Goal: Check status: Check status

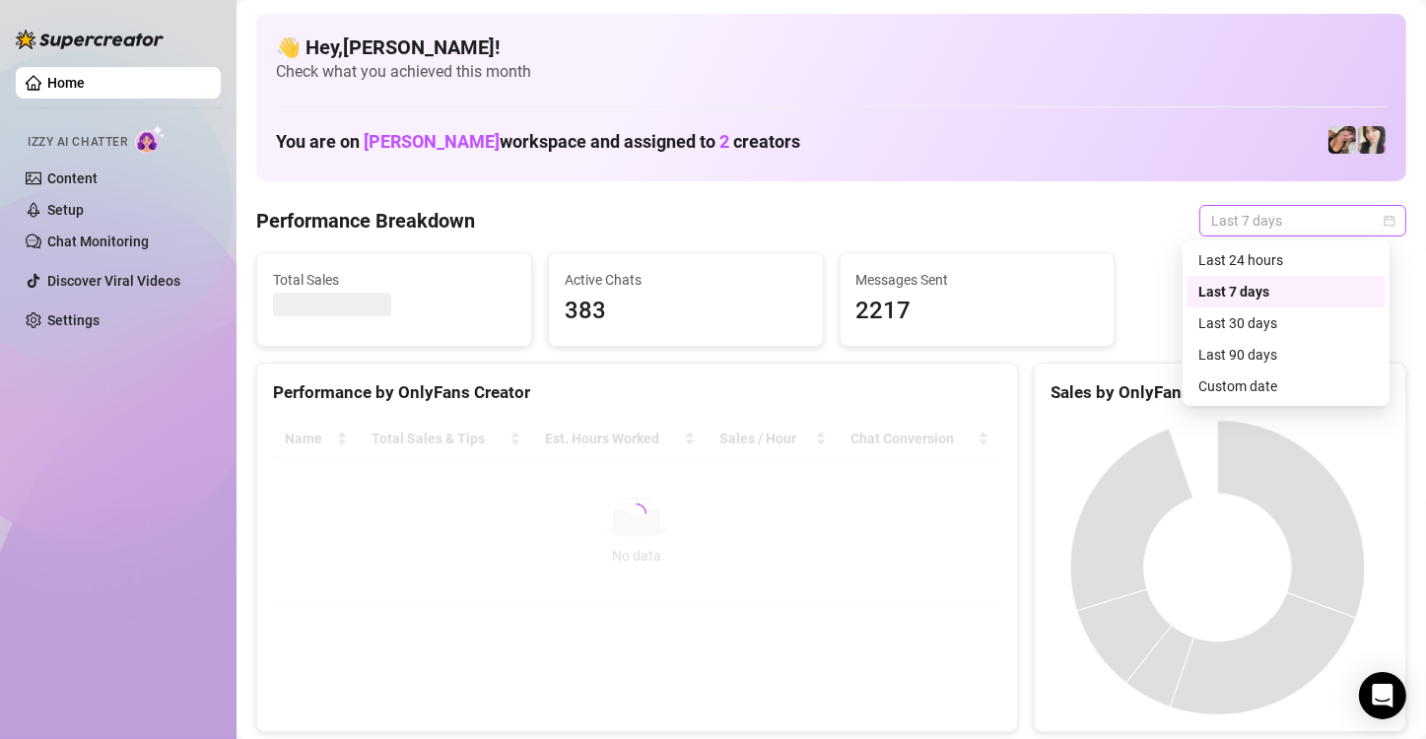
click at [1311, 229] on span "Last 7 days" at bounding box center [1302, 221] width 183 height 30
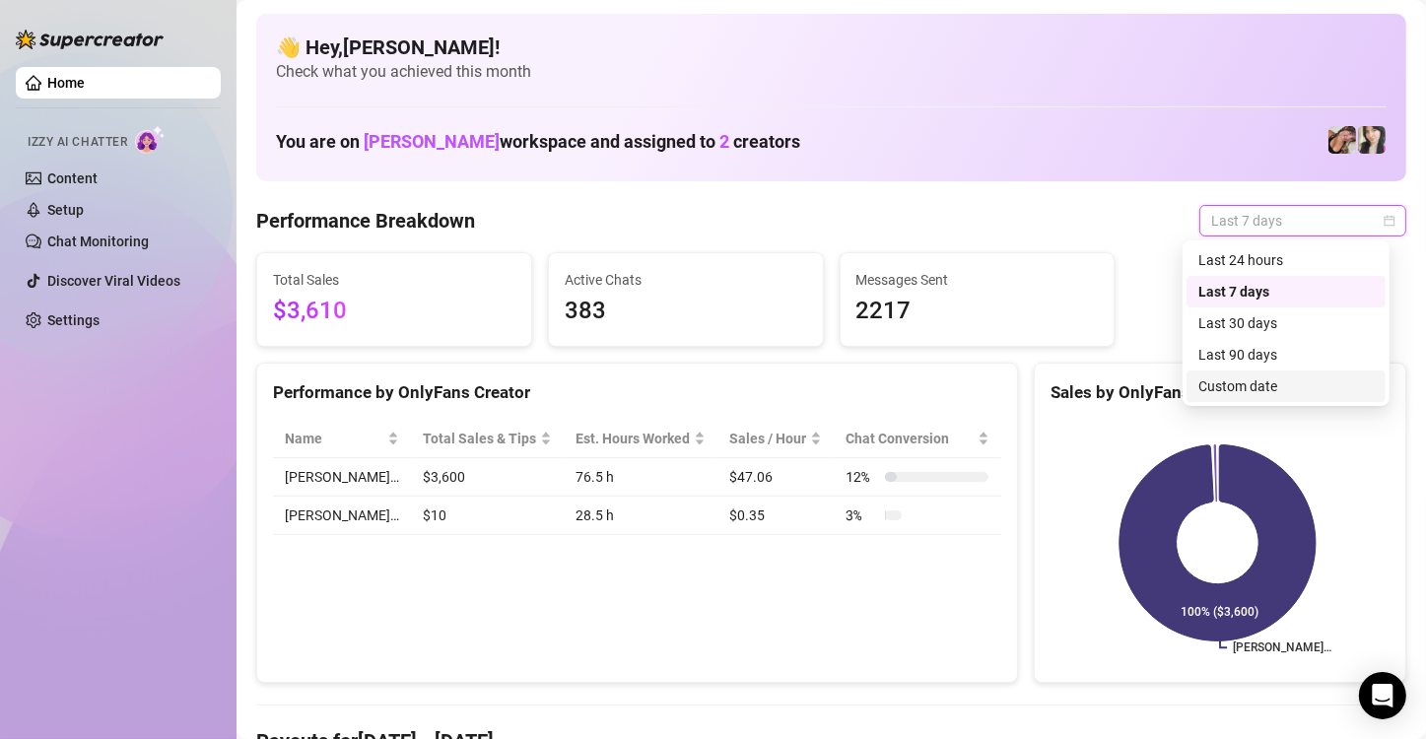
click at [1217, 380] on div "Custom date" at bounding box center [1285, 386] width 175 height 22
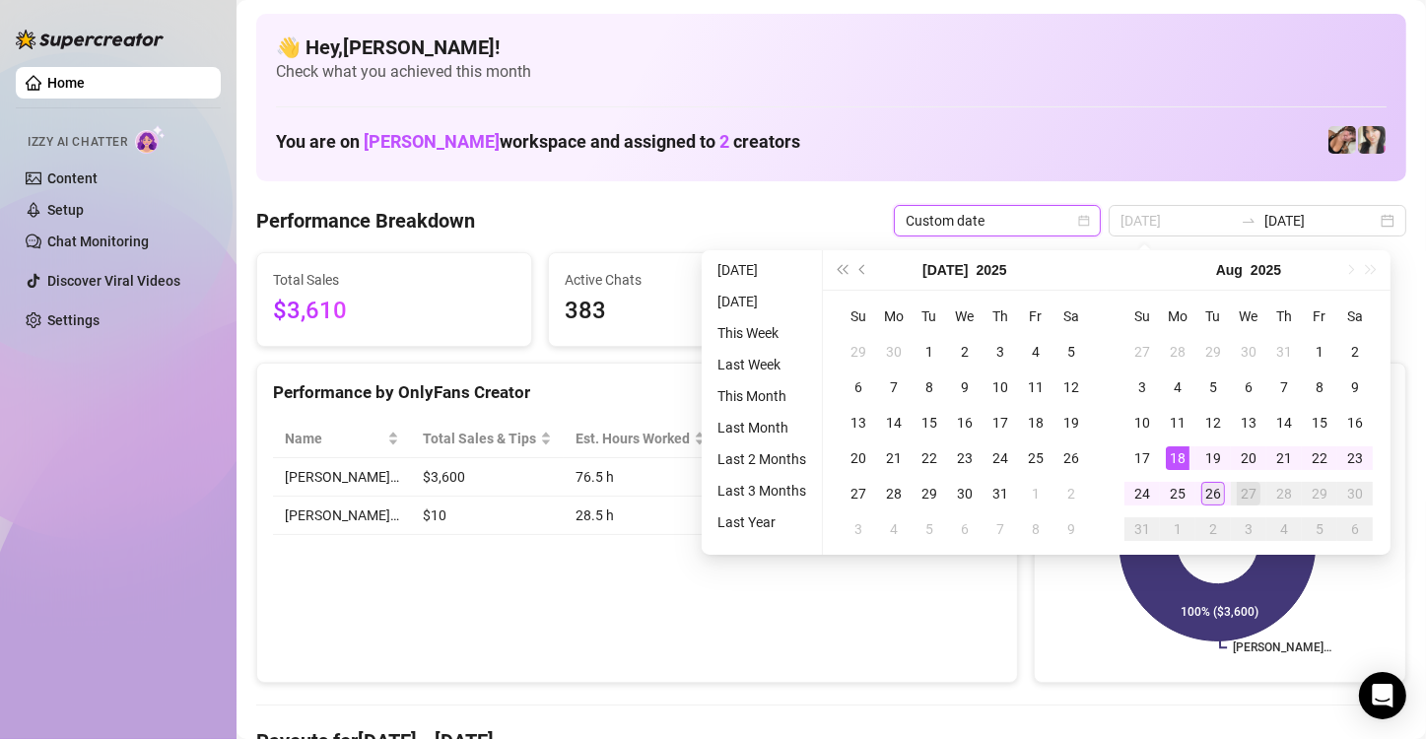
type input "[DATE]"
click at [1214, 493] on div "26" at bounding box center [1213, 494] width 24 height 24
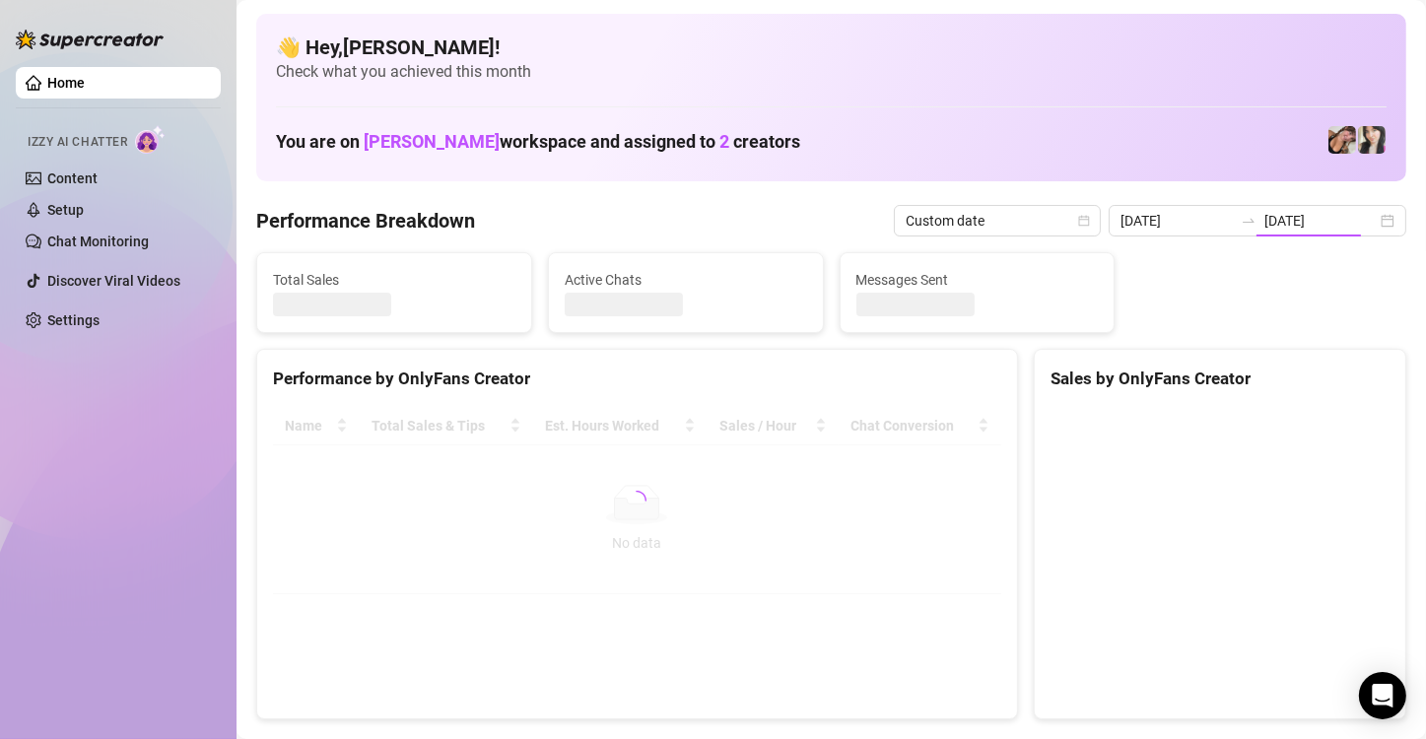
type input "[DATE]"
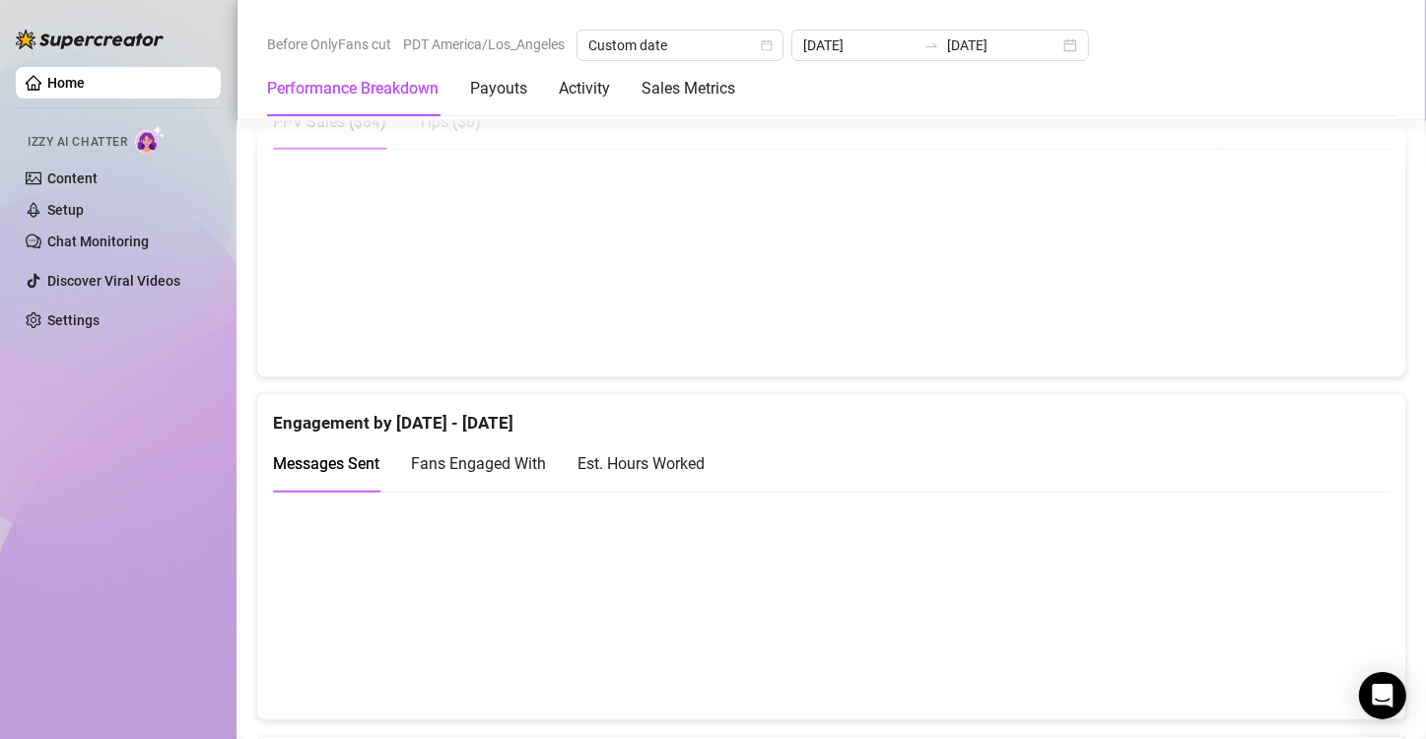
scroll to position [1081, 0]
click at [500, 455] on span "Fans Engaged With" at bounding box center [478, 464] width 135 height 19
click at [642, 462] on div "Est. Hours Worked" at bounding box center [641, 464] width 127 height 25
click at [644, 463] on div "Est. Hours Worked" at bounding box center [641, 464] width 127 height 25
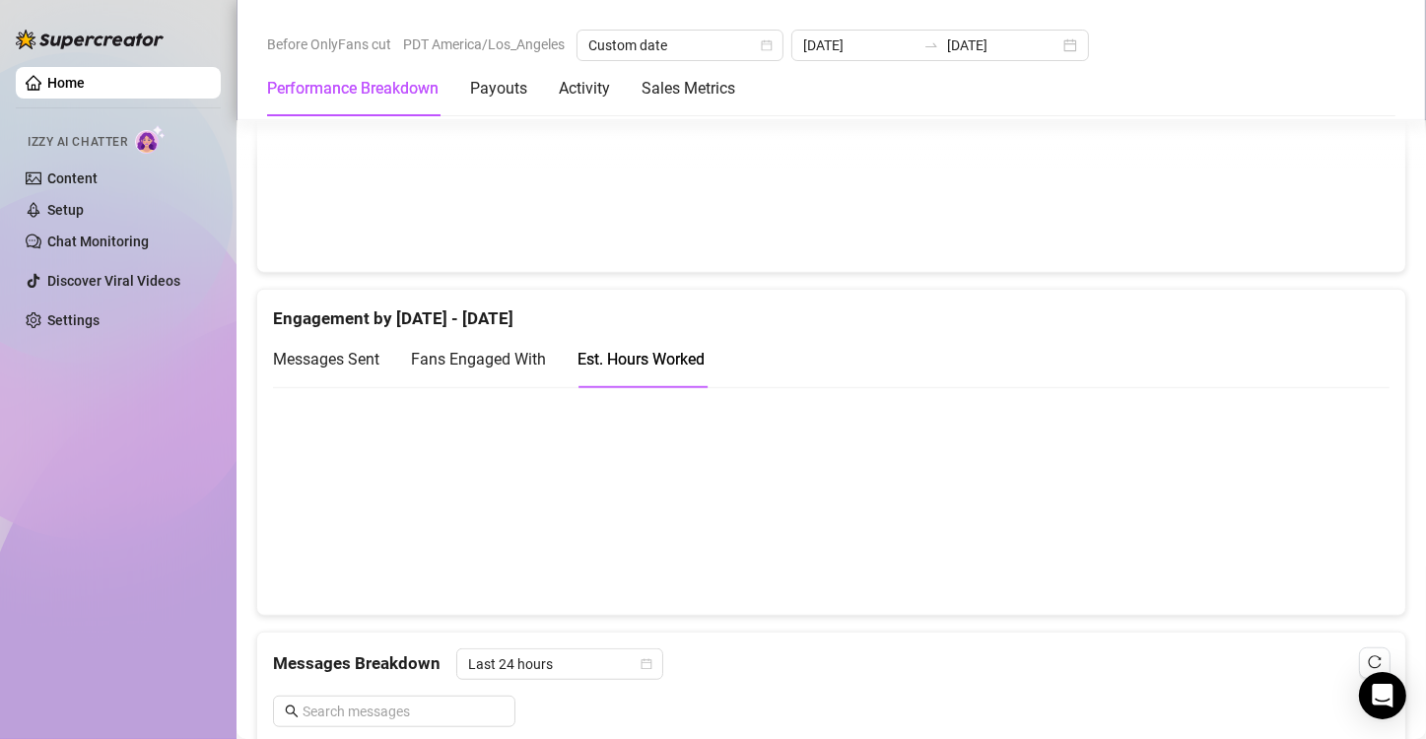
scroll to position [1186, 0]
